Goal: Task Accomplishment & Management: Manage account settings

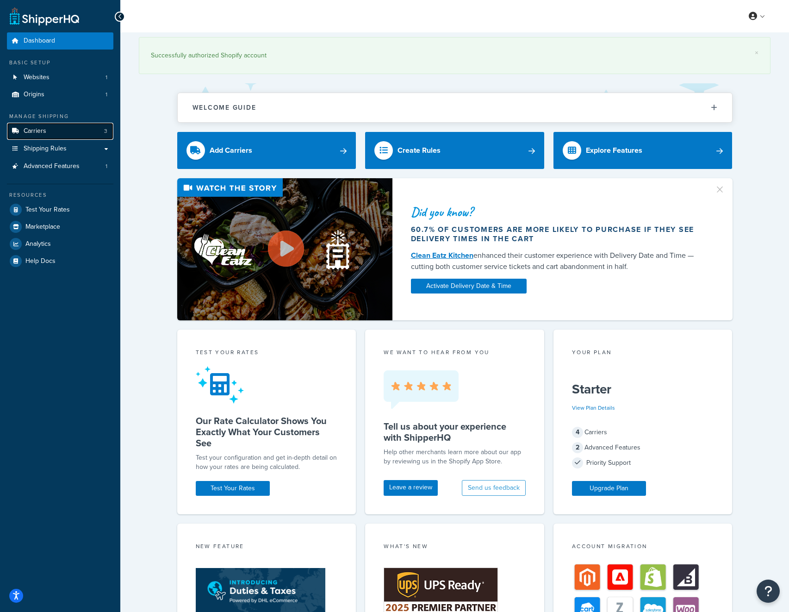
click at [61, 133] on link "Carriers 3" at bounding box center [60, 131] width 106 height 17
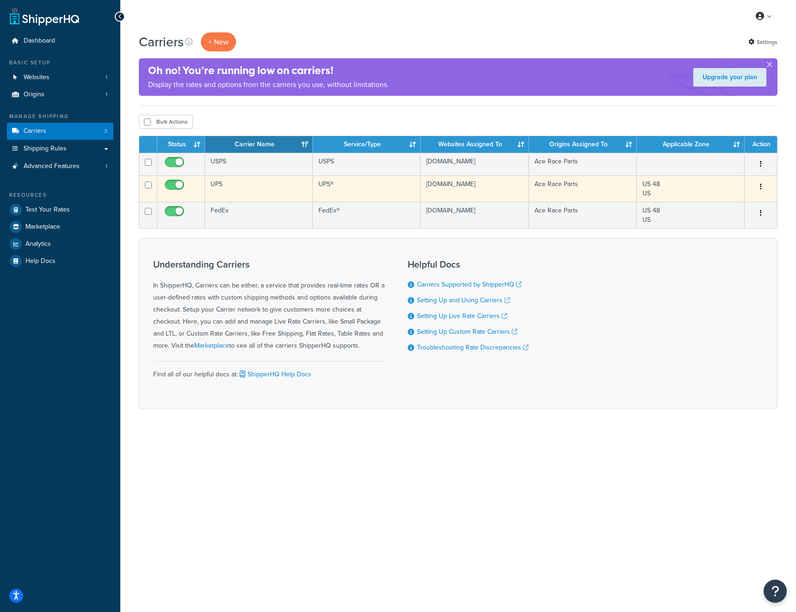
click at [761, 194] on button "button" at bounding box center [761, 187] width 13 height 15
click at [741, 202] on link "Edit" at bounding box center [723, 205] width 73 height 19
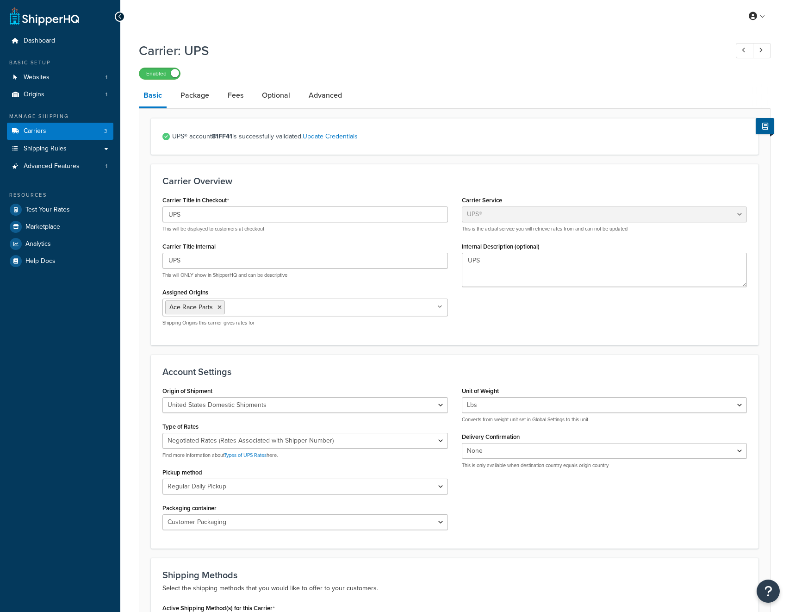
select select "ups"
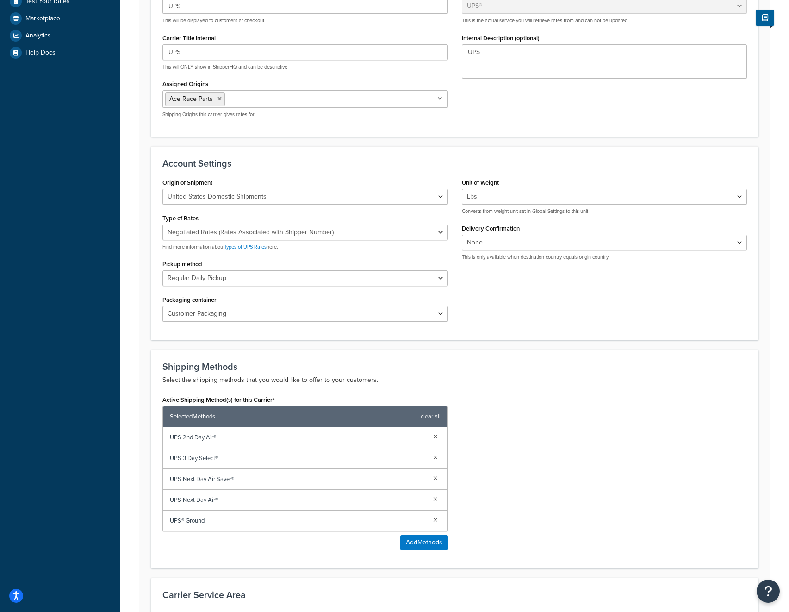
scroll to position [356, 0]
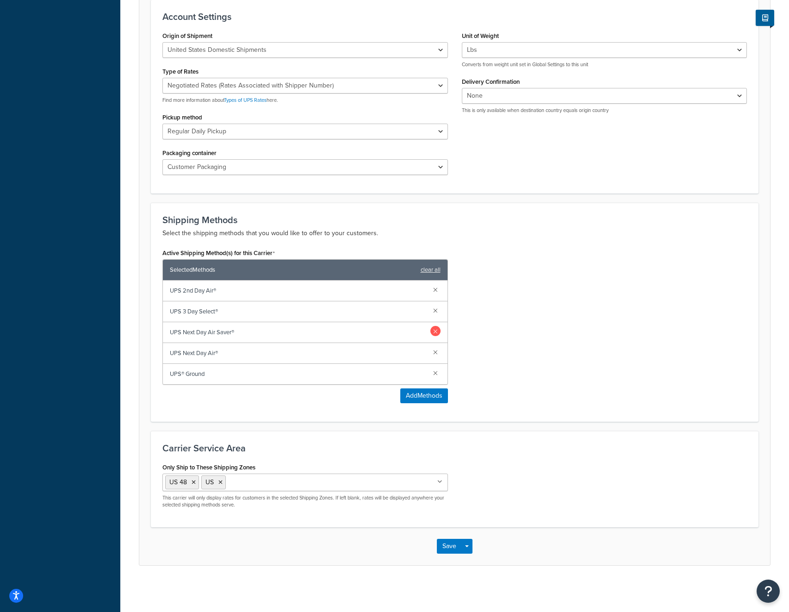
drag, startPoint x: 434, startPoint y: 353, endPoint x: 435, endPoint y: 347, distance: 6.5
click at [434, 353] on link at bounding box center [436, 352] width 10 height 10
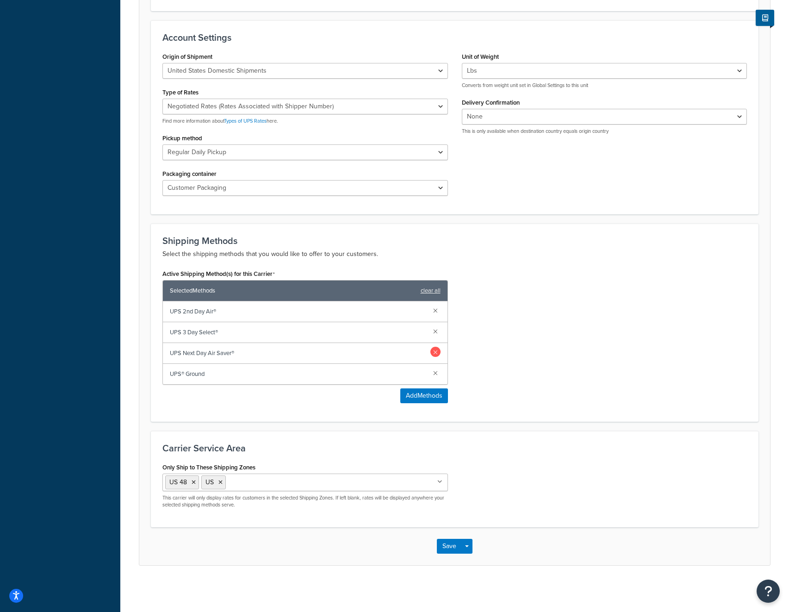
click at [434, 347] on link at bounding box center [436, 352] width 10 height 10
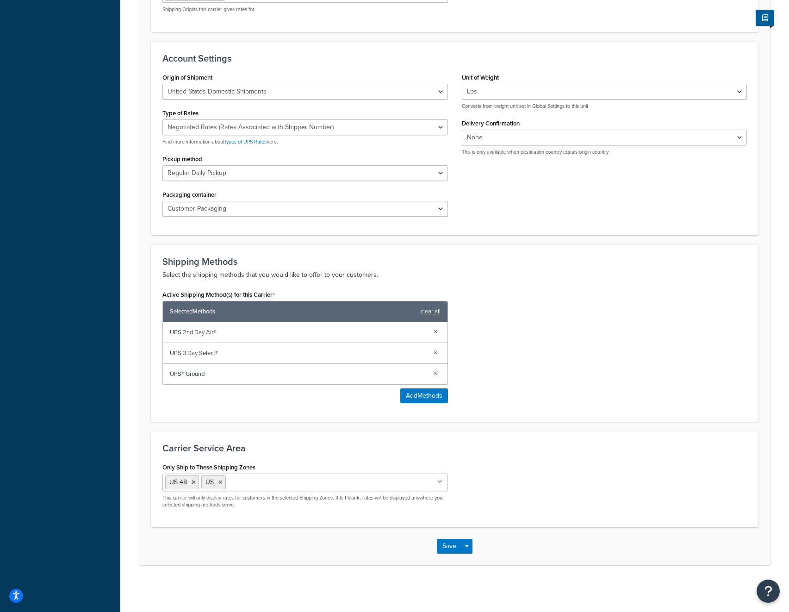
click at [435, 344] on div "UPS 3 Day Select®" at bounding box center [305, 353] width 285 height 21
click at [435, 337] on div "UPS 2nd Day Air®" at bounding box center [305, 332] width 285 height 21
click at [435, 329] on link at bounding box center [436, 331] width 10 height 10
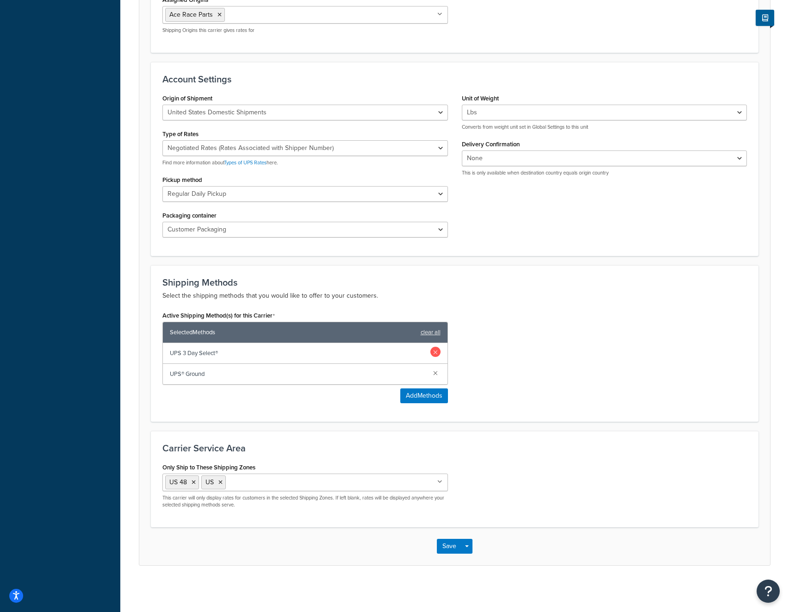
click at [433, 350] on link at bounding box center [436, 352] width 10 height 10
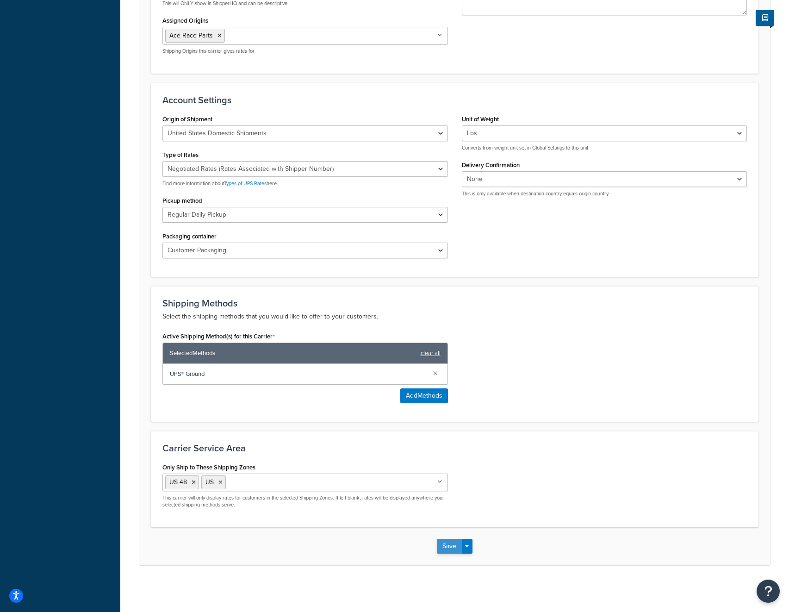
click at [450, 550] on button "Save" at bounding box center [449, 546] width 25 height 15
